Goal: Find specific page/section: Find specific page/section

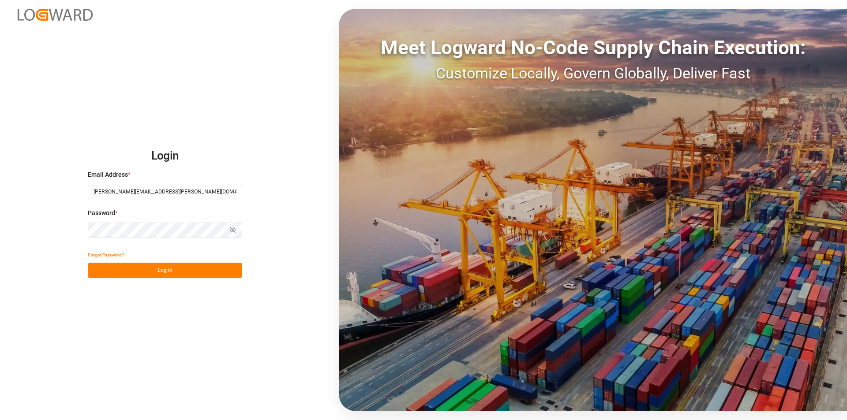
type input "[PERSON_NAME][EMAIL_ADDRESS][PERSON_NAME][DOMAIN_NAME]"
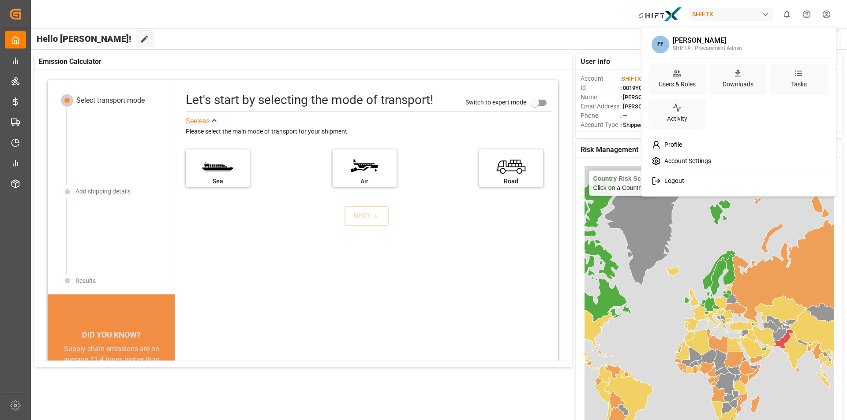
click at [828, 7] on html "Created by potrace 1.15, written by [PERSON_NAME] [DATE]-[DATE] Created by potr…" at bounding box center [423, 210] width 847 height 420
click at [681, 143] on span "Profile" at bounding box center [671, 145] width 21 height 8
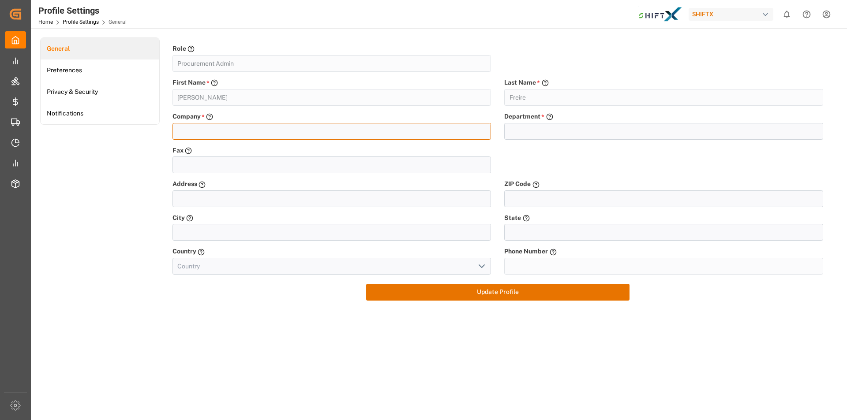
click at [213, 136] on input "text" at bounding box center [331, 131] width 319 height 17
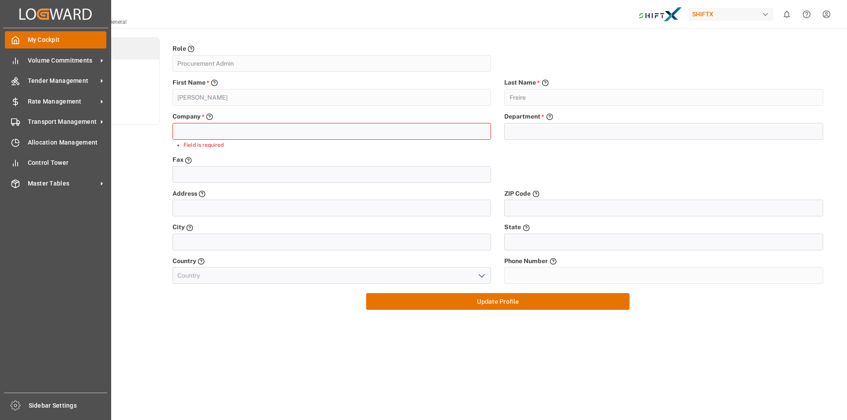
click at [17, 37] on icon at bounding box center [15, 40] width 9 height 9
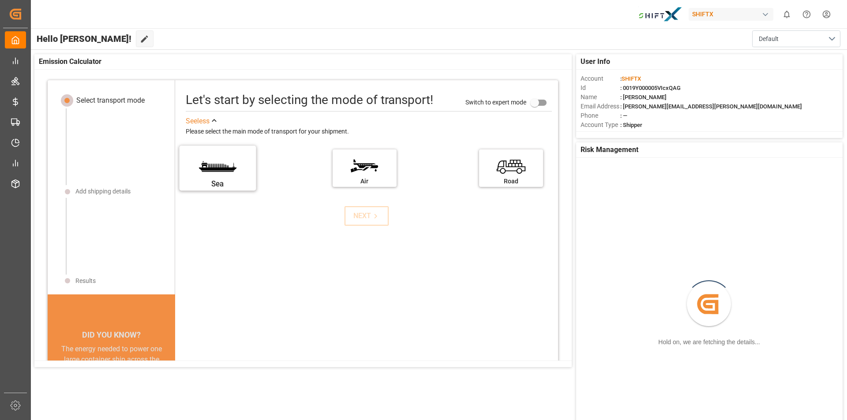
click at [209, 170] on label "Sea" at bounding box center [218, 165] width 66 height 37
click at [0, 0] on input "Sea" at bounding box center [0, 0] width 0 height 0
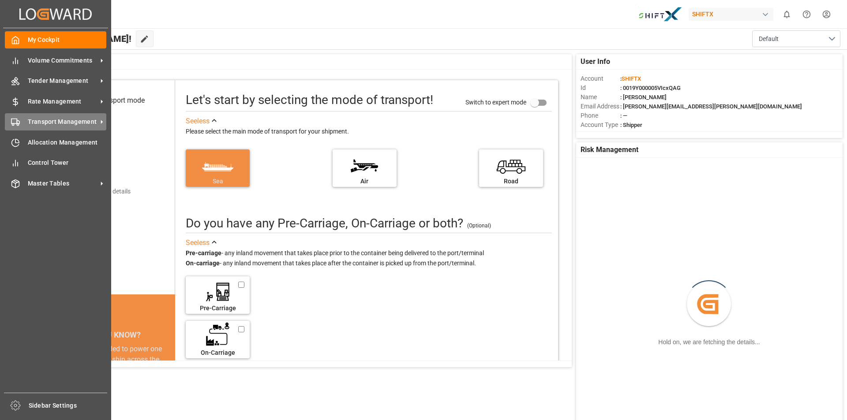
click at [70, 124] on span "Transport Management" at bounding box center [63, 121] width 70 height 9
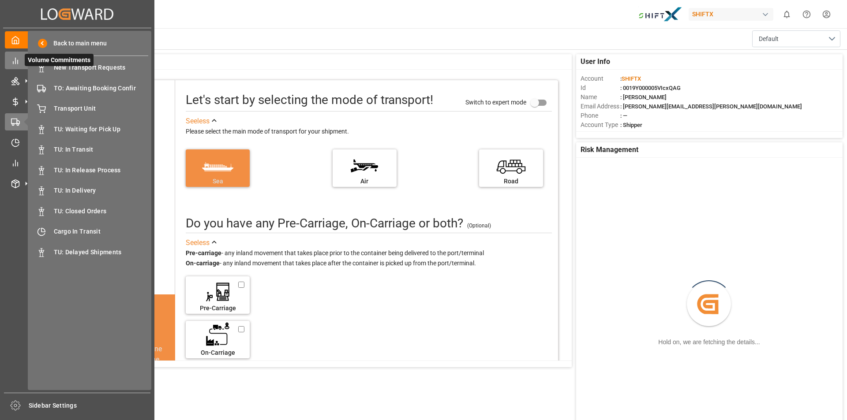
click at [21, 66] on div "Volume Commitments Volume Commitments" at bounding box center [77, 60] width 145 height 17
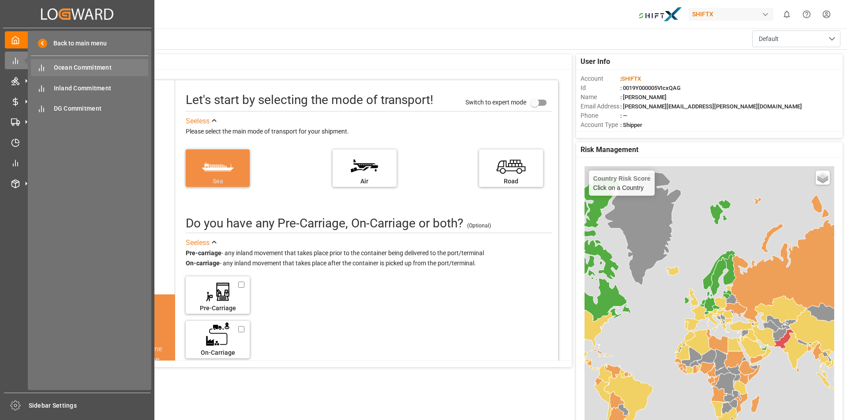
click at [54, 67] on span "Ocean Commitment" at bounding box center [101, 67] width 95 height 9
